Goal: Task Accomplishment & Management: Use online tool/utility

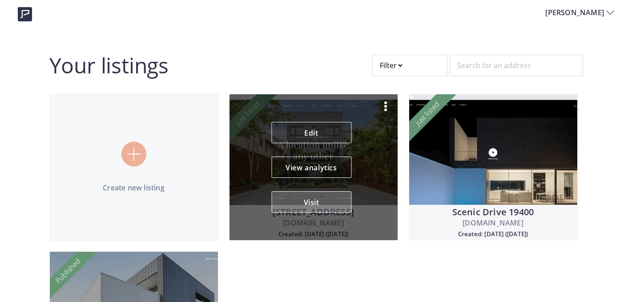
click at [321, 196] on button "Visit" at bounding box center [311, 201] width 80 height 21
click at [315, 199] on button "Visit" at bounding box center [311, 201] width 80 height 21
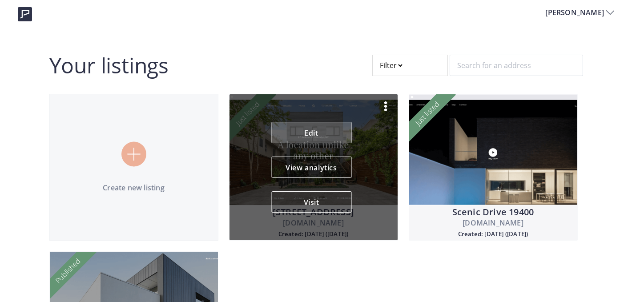
click at [328, 132] on link "Edit" at bounding box center [311, 132] width 80 height 21
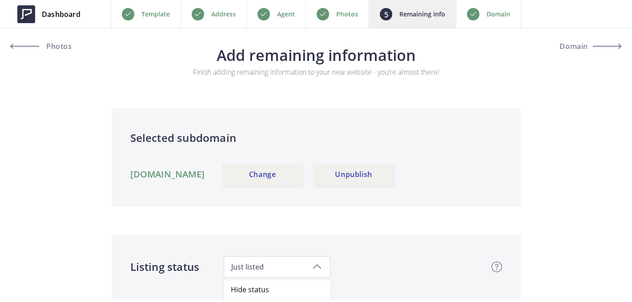
click at [291, 267] on span "Just listed" at bounding box center [277, 267] width 92 height 10
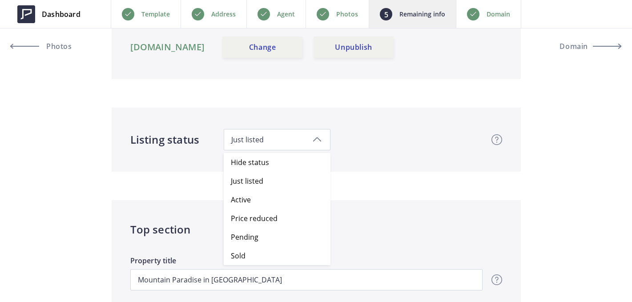
scroll to position [129, 0]
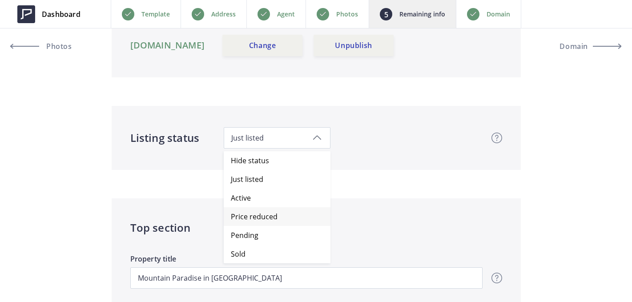
click at [270, 216] on span "Price reduced" at bounding box center [254, 217] width 47 height 10
type input "899,000"
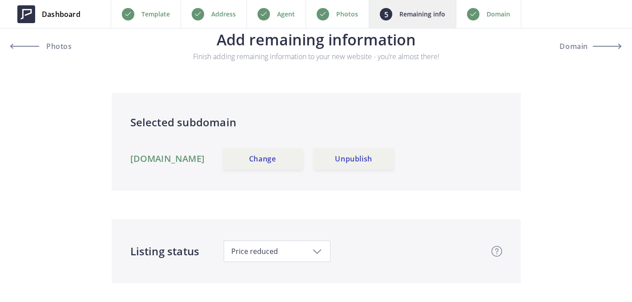
scroll to position [0, 0]
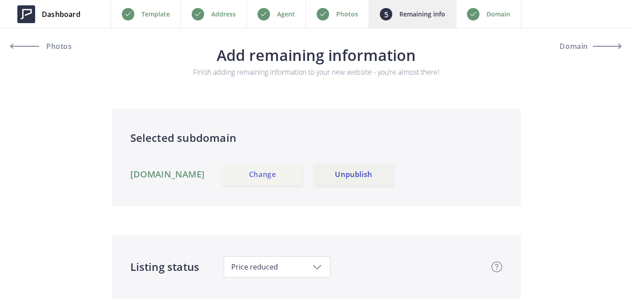
click at [302, 174] on link "Change" at bounding box center [262, 174] width 80 height 21
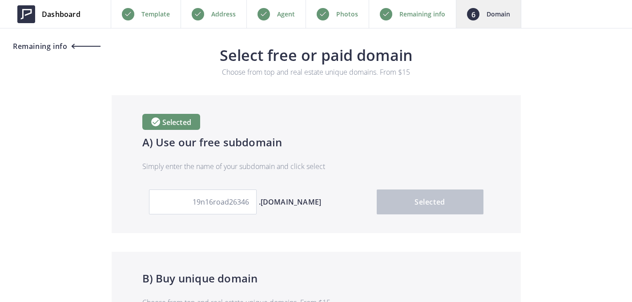
click at [68, 45] on span "Remaining info" at bounding box center [56, 46] width 90 height 7
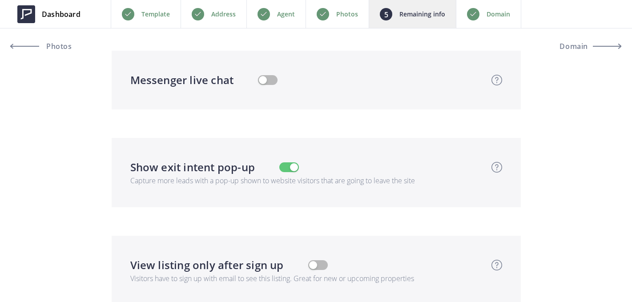
scroll to position [2283, 0]
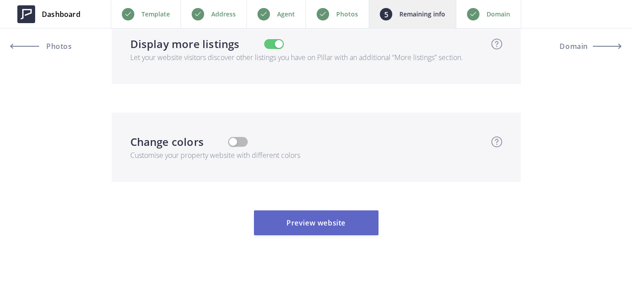
click at [327, 225] on button "Preview website" at bounding box center [316, 222] width 124 height 25
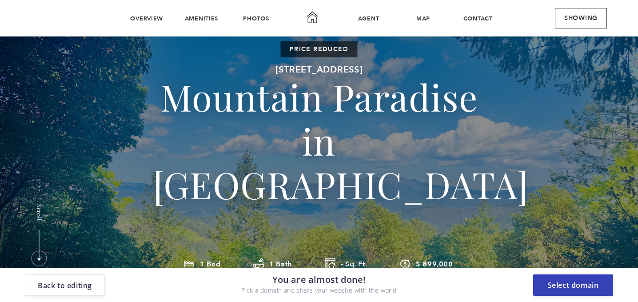
scroll to position [0, 0]
